Goal: Information Seeking & Learning: Understand process/instructions

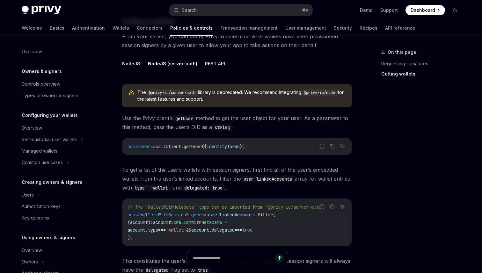
scroll to position [244, 0]
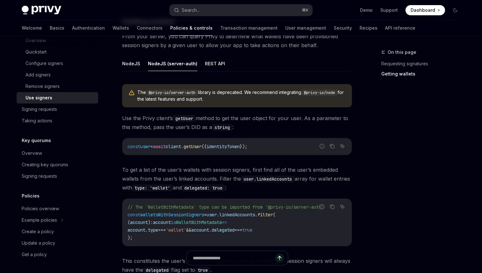
click at [430, 222] on div "On this page Requesting signatures Getting wallets" at bounding box center [416, 160] width 97 height 225
drag, startPoint x: 309, startPoint y: 90, endPoint x: 342, endPoint y: 92, distance: 32.6
click at [337, 92] on code "@privy-io/node" at bounding box center [319, 93] width 36 height 6
copy code "@privy-io/node"
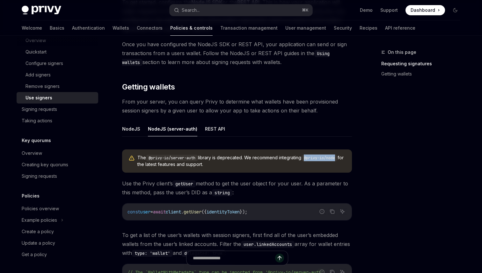
scroll to position [162, 0]
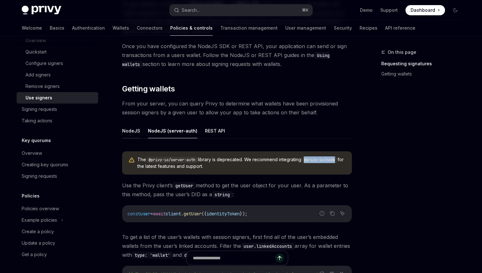
click at [131, 134] on button "NodeJS" at bounding box center [131, 130] width 18 height 15
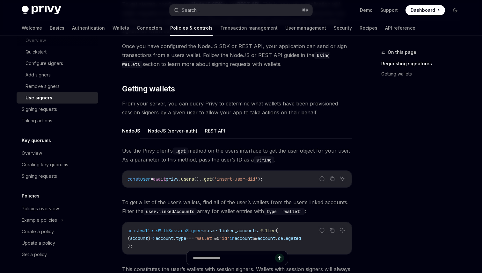
click at [156, 134] on button "NodeJS (server-auth)" at bounding box center [172, 130] width 49 height 15
type textarea "*"
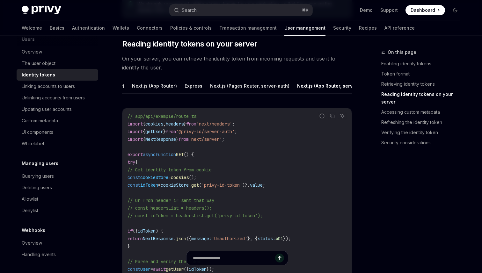
scroll to position [0, 47]
click at [160, 86] on button "Next.js (App Router)" at bounding box center [155, 85] width 45 height 15
type textarea "*"
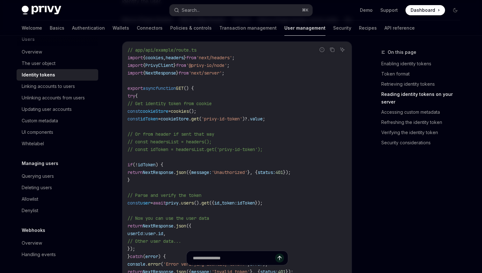
scroll to position [916, 0]
drag, startPoint x: 206, startPoint y: 66, endPoint x: 242, endPoint y: 66, distance: 37.0
click at [227, 66] on span "'@privy-io/node'" at bounding box center [206, 65] width 41 height 6
copy span "@privy-io/node"
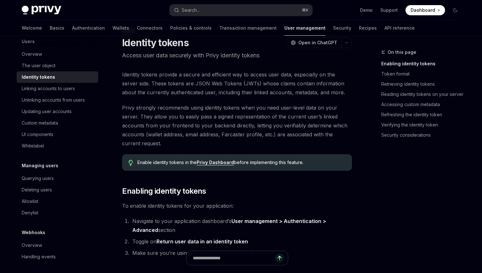
scroll to position [0, 0]
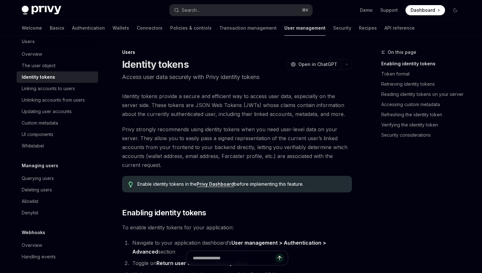
click at [167, 64] on h1 "Identity tokens" at bounding box center [155, 64] width 67 height 11
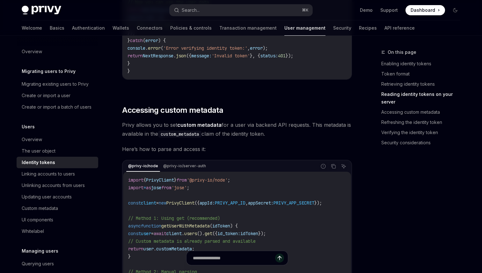
scroll to position [1132, 0]
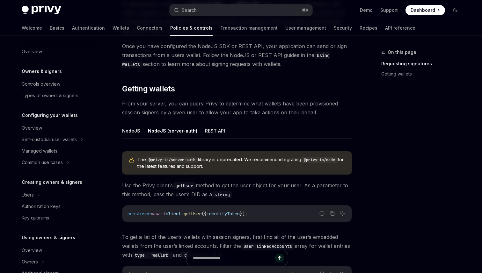
scroll to position [244, 0]
